Goal: Go to known website: Access a specific website the user already knows

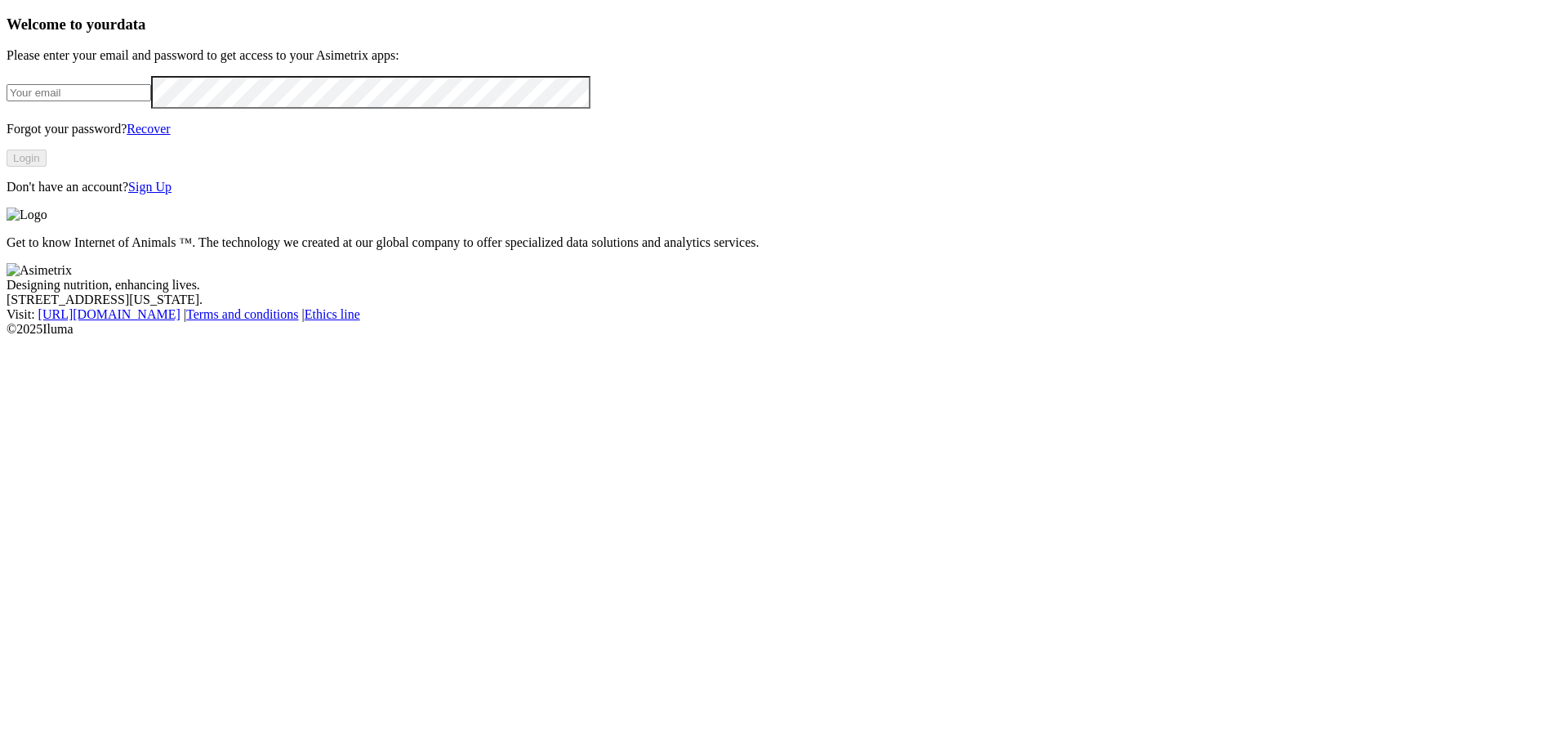
type input "[PERSON_NAME][EMAIL_ADDRESS][PERSON_NAME][DOMAIN_NAME]"
click at [14, 194] on div "Welcome to your data Please enter your email and password to get access to your…" at bounding box center [784, 105] width 1555 height 179
click at [42, 194] on div "Welcome to your data Please enter your email and password to get access to your…" at bounding box center [784, 105] width 1555 height 179
click input "submit" at bounding box center [0, 0] width 0 height 0
